Goal: Task Accomplishment & Management: Manage account settings

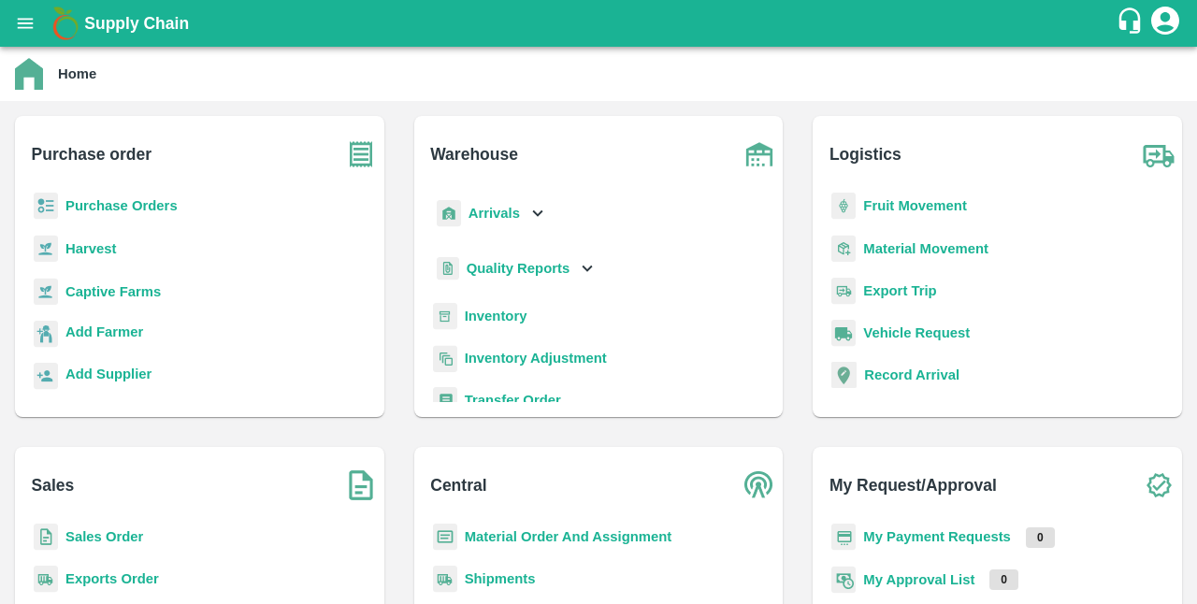
click at [97, 295] on b "Captive Farms" at bounding box center [112, 291] width 95 height 15
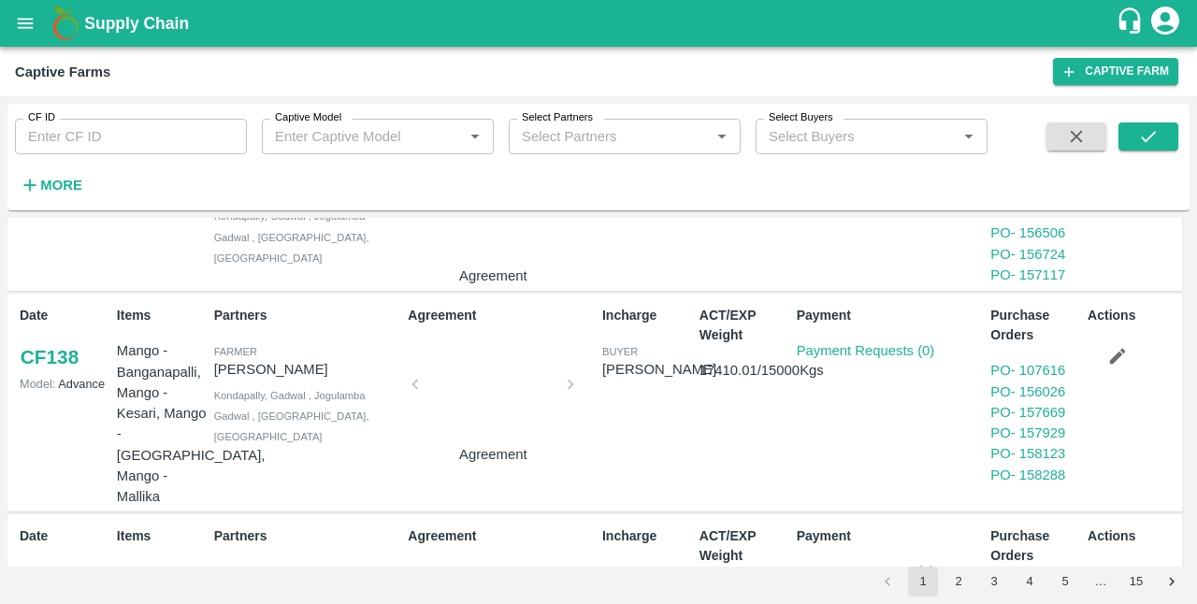
scroll to position [1299, 0]
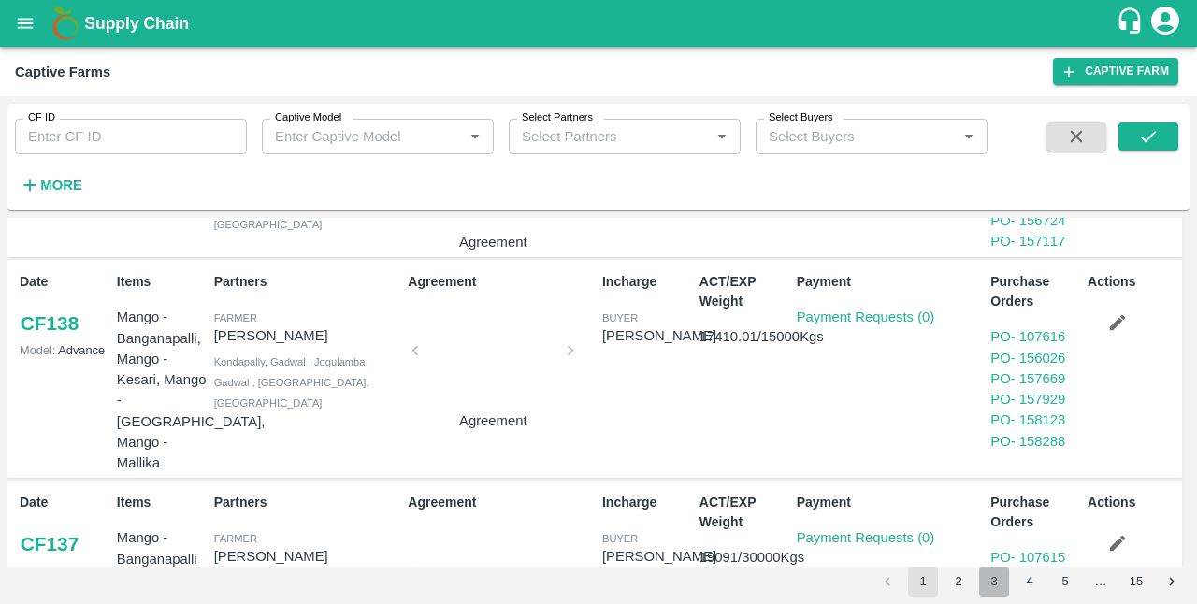
click at [995, 580] on button "3" at bounding box center [994, 582] width 30 height 30
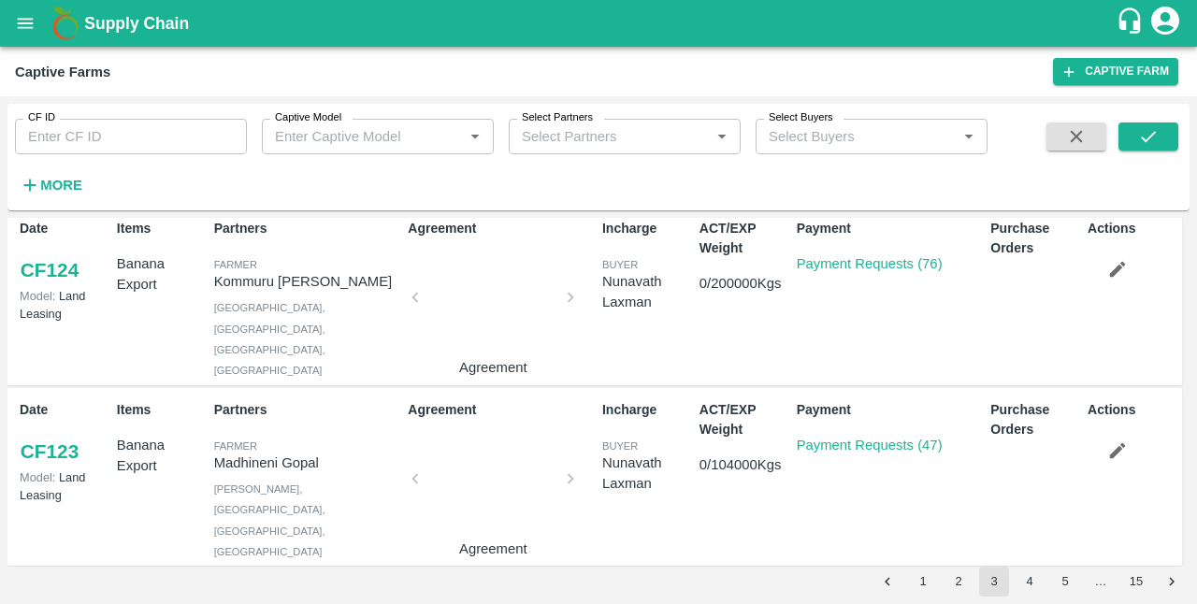
scroll to position [375, 0]
click at [835, 437] on link "Payment Requests (47)" at bounding box center [870, 444] width 146 height 15
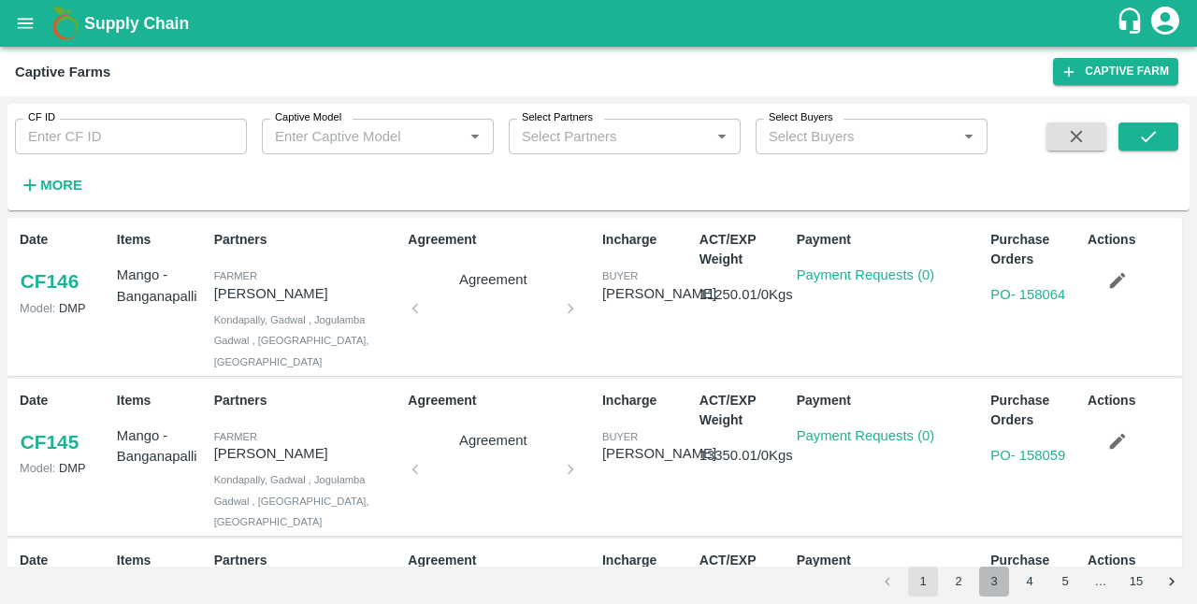
click at [986, 585] on button "3" at bounding box center [994, 582] width 30 height 30
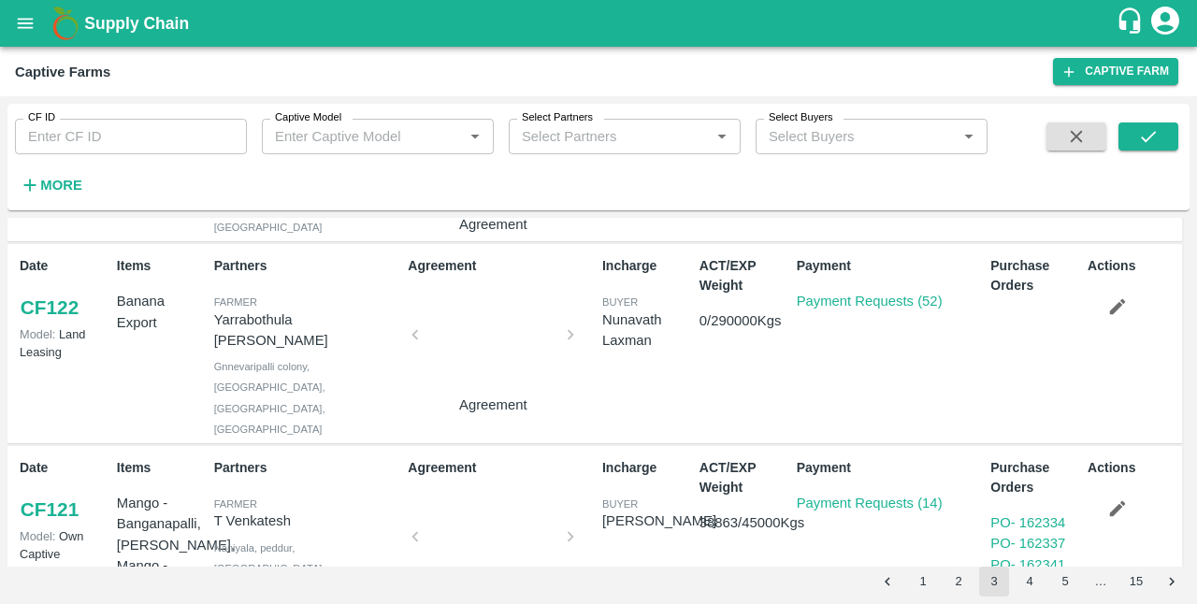
scroll to position [699, 0]
click at [867, 293] on link "Payment Requests (52)" at bounding box center [870, 300] width 146 height 15
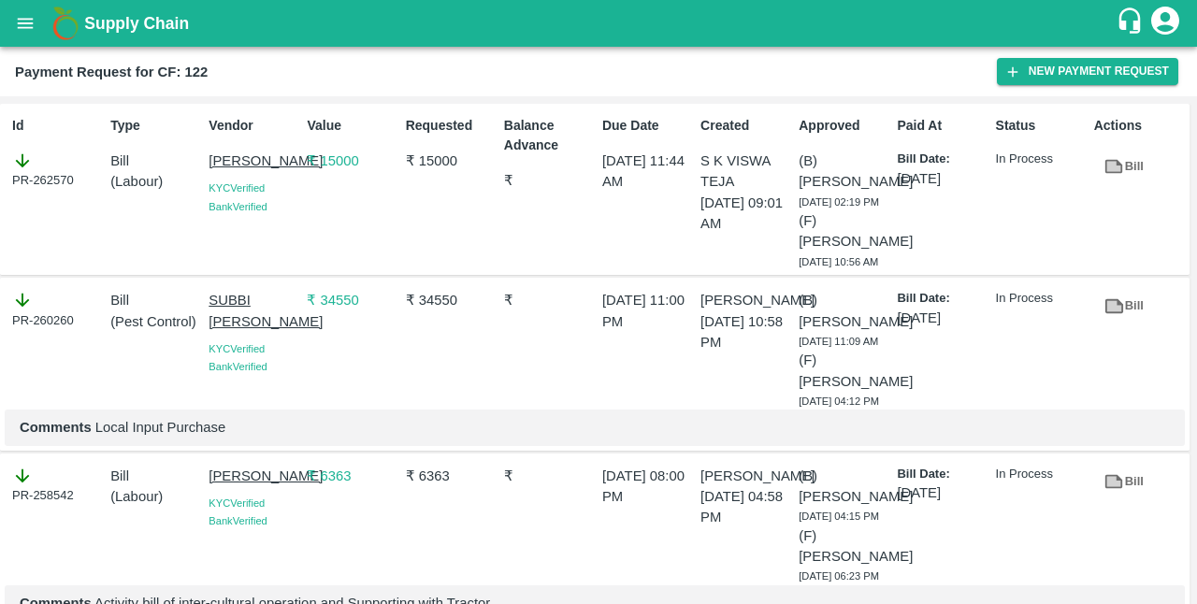
click at [39, 68] on b "Payment Request for CF: 122" at bounding box center [111, 72] width 193 height 15
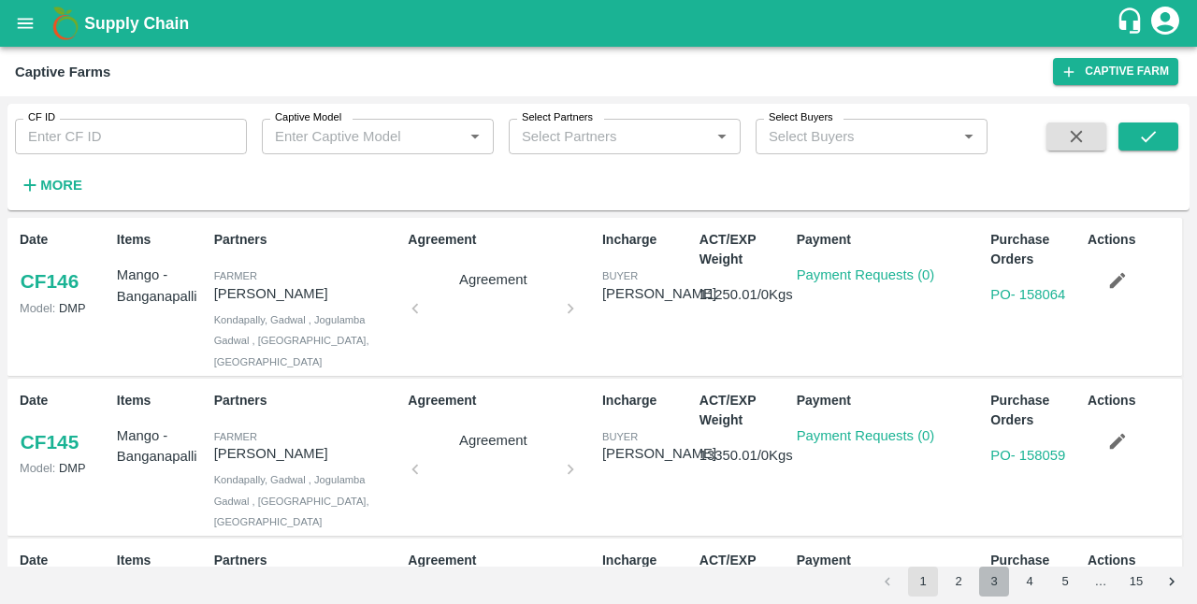
click at [986, 583] on button "3" at bounding box center [994, 582] width 30 height 30
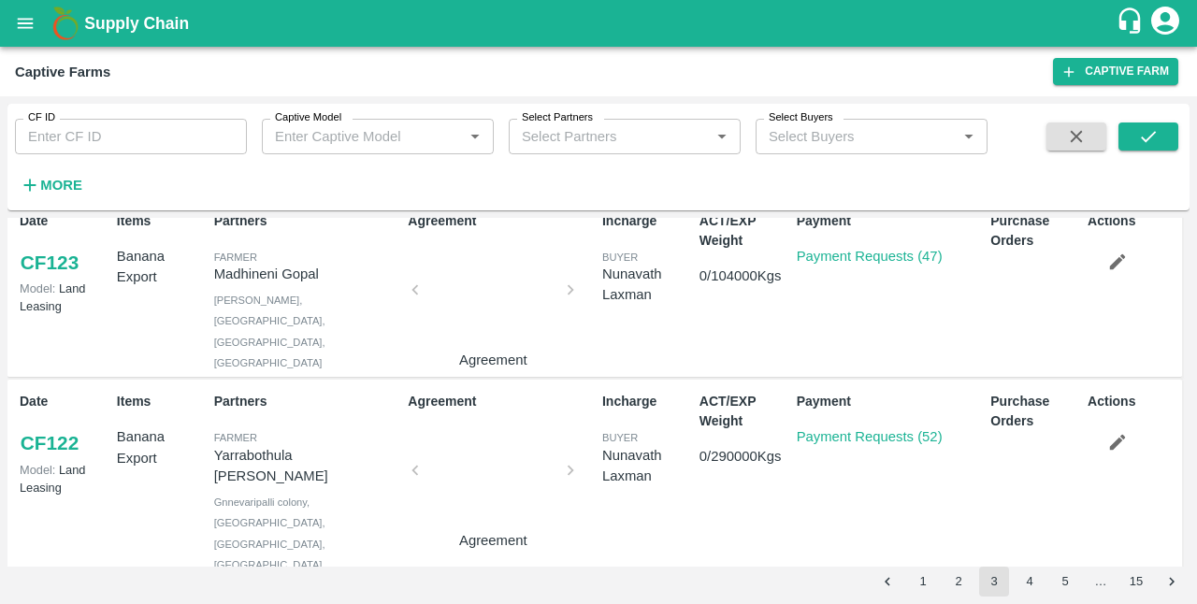
scroll to position [564, 0]
click at [858, 248] on link "Payment Requests (47)" at bounding box center [870, 255] width 146 height 15
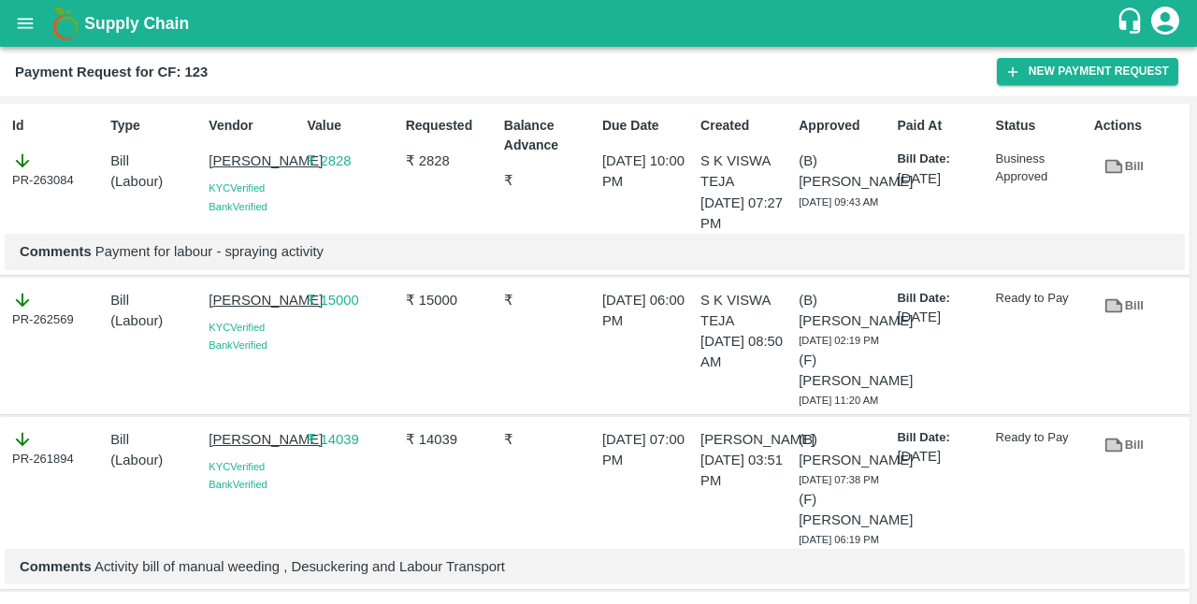
click at [1107, 162] on icon at bounding box center [1114, 167] width 14 height 10
click at [1050, 74] on button "New Payment Request" at bounding box center [1087, 71] width 181 height 27
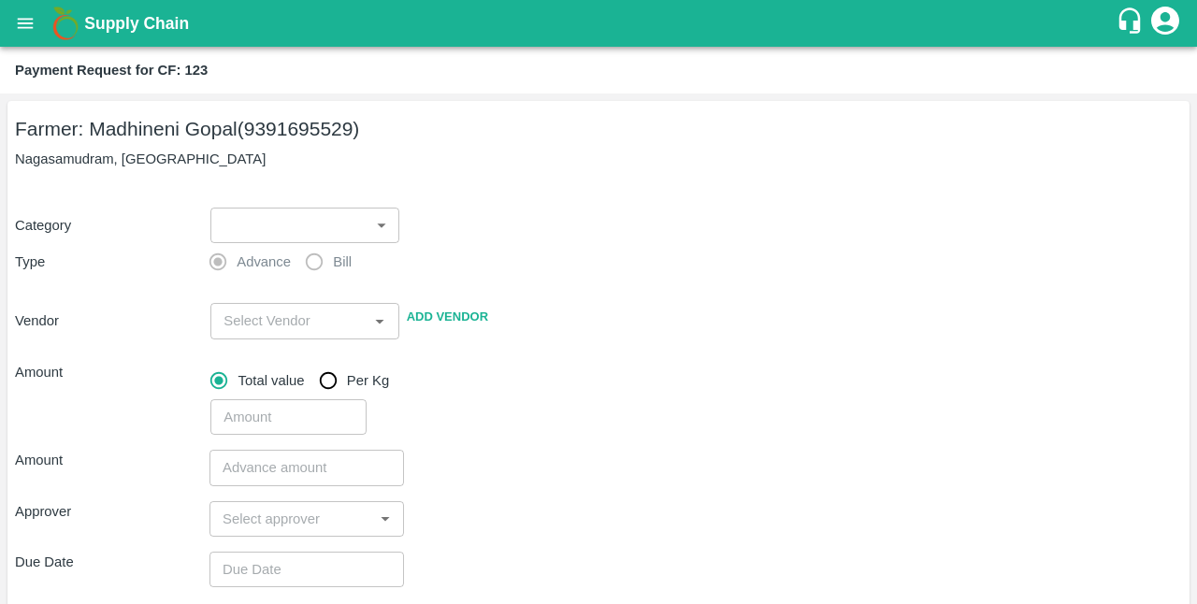
scroll to position [236, 0]
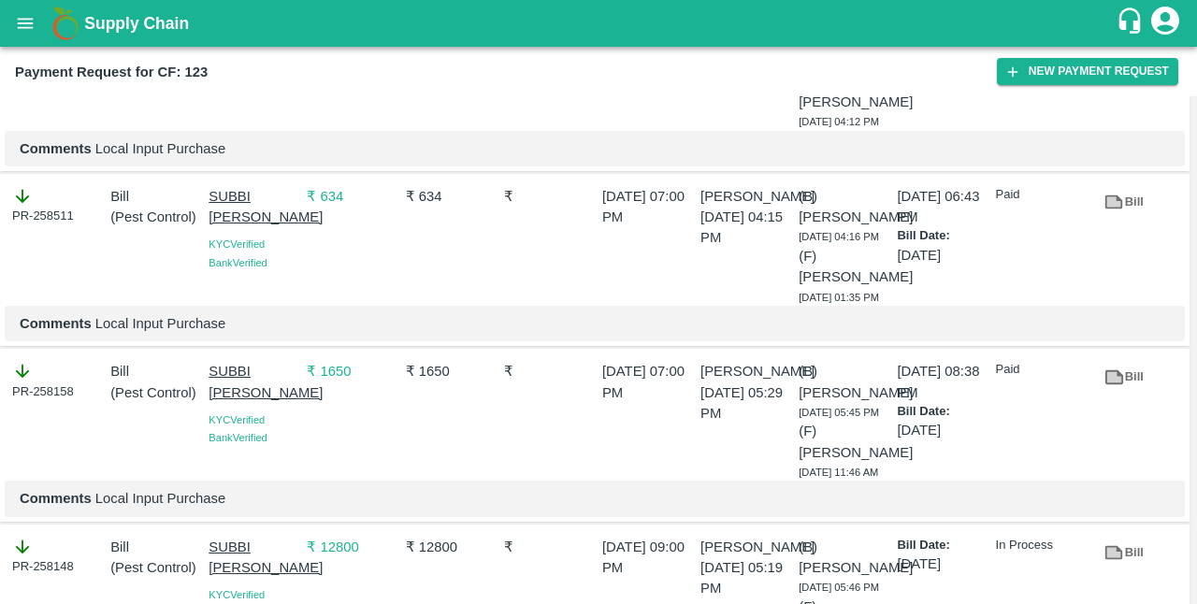
scroll to position [764, 0]
